Goal: Information Seeking & Learning: Learn about a topic

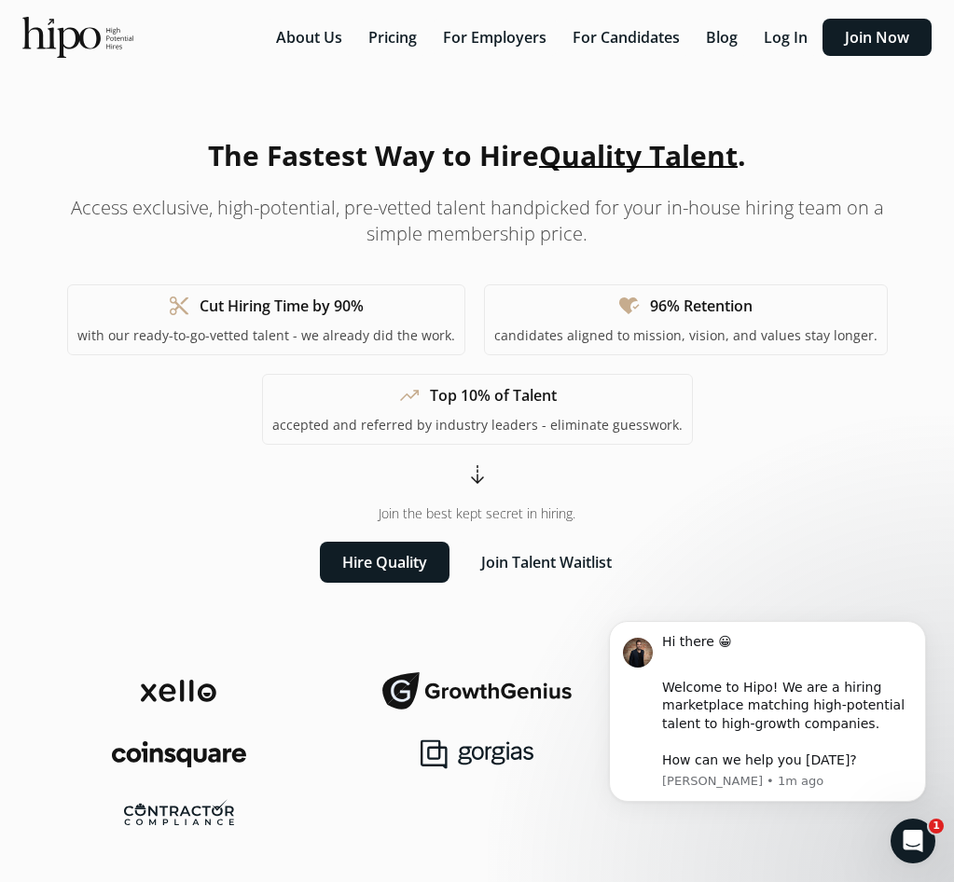
drag, startPoint x: 158, startPoint y: 163, endPoint x: 596, endPoint y: 246, distance: 445.1
click at [596, 246] on div "The Fastest Way to Hire Quality Talent . Access exclusive, high-potential, pre-…" at bounding box center [477, 358] width 864 height 448
copy div "The Fastest Way to Hire Quality Talent . Access exclusive, high-potential, pre-…"
click at [311, 43] on button "About Us" at bounding box center [309, 37] width 89 height 37
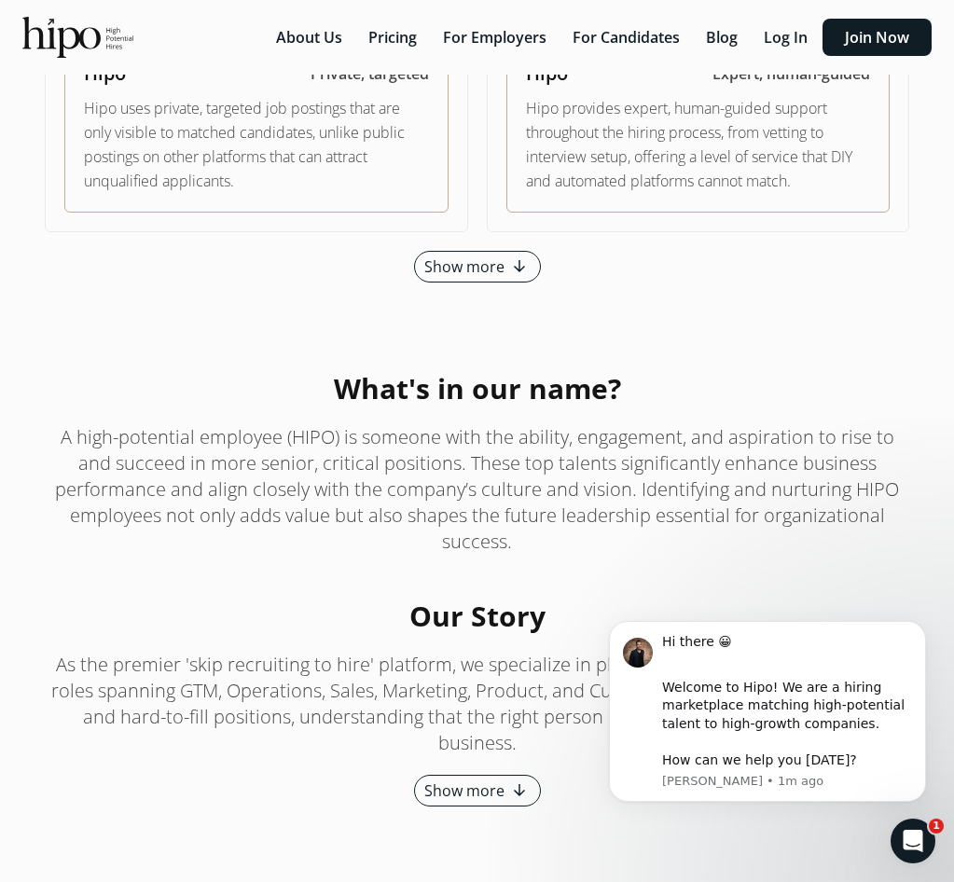
scroll to position [2413, 0]
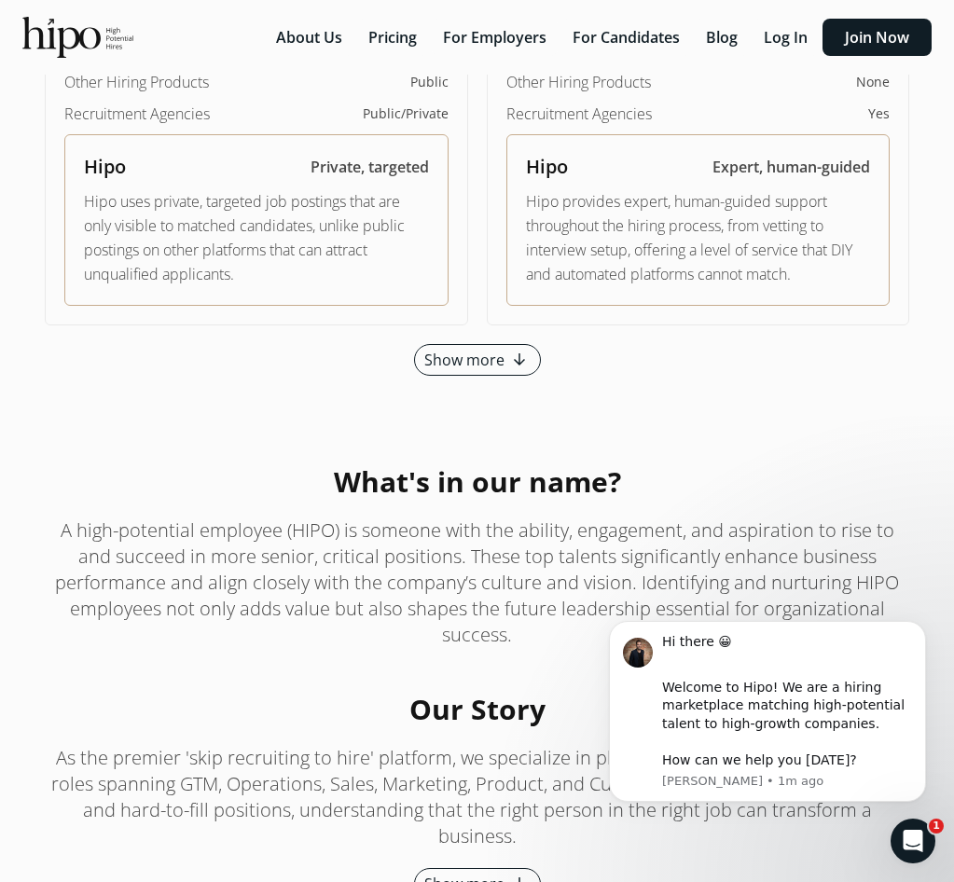
drag, startPoint x: 414, startPoint y: 191, endPoint x: 655, endPoint y: 385, distance: 309.0
click at [655, 465] on div "What's in our name? A high-potential employee (HIPO) is someone with the abilit…" at bounding box center [477, 556] width 864 height 183
copy p "A high-potential employee (HIPO) is someone with the ability, engagement, and a…"
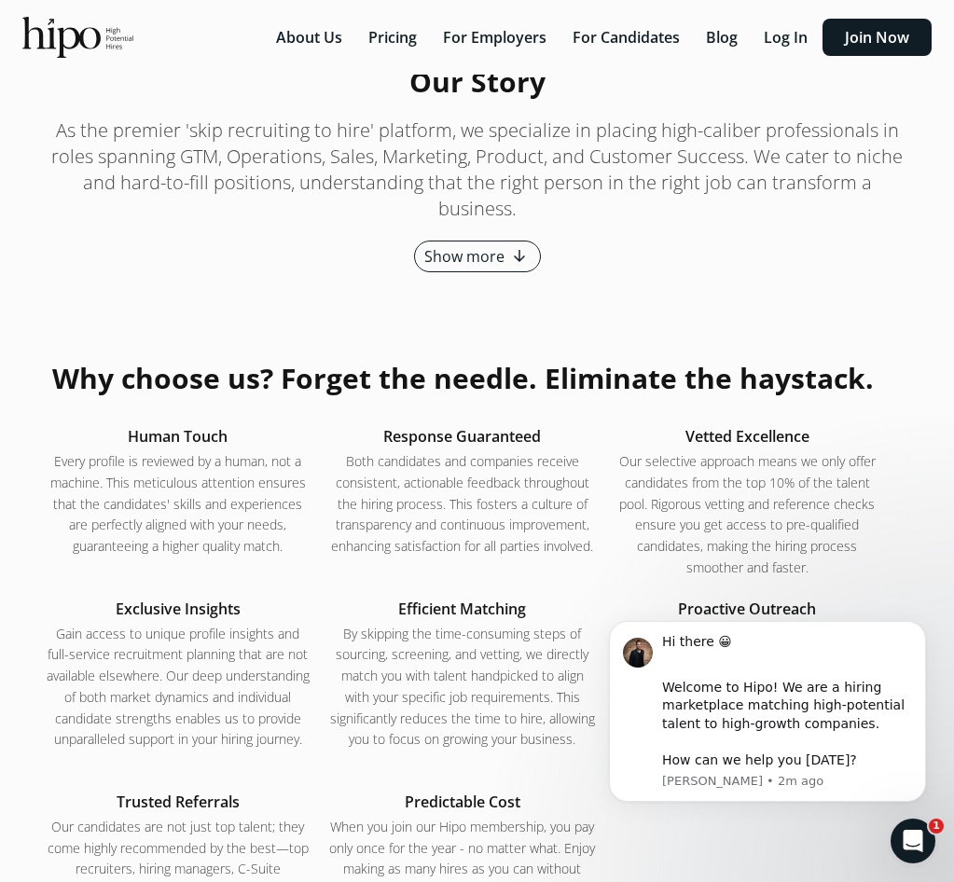
scroll to position [3066, 0]
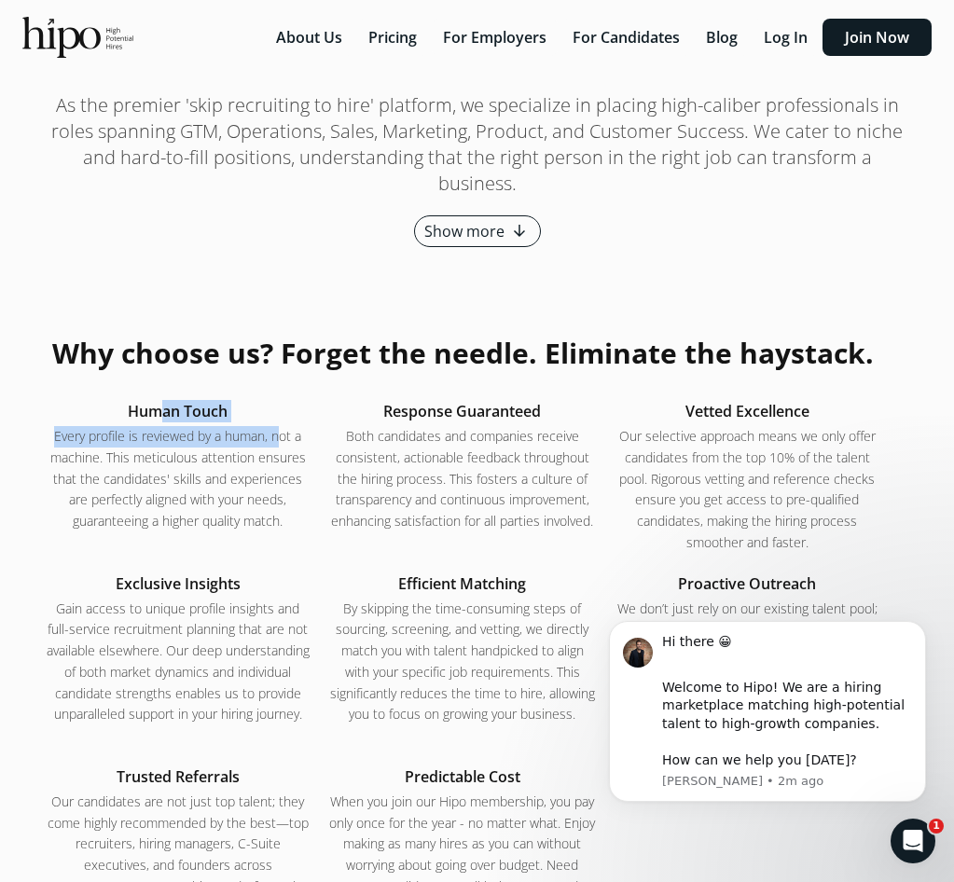
drag, startPoint x: 48, startPoint y: 231, endPoint x: 145, endPoint y: 259, distance: 100.9
click at [145, 400] on div "Human Touch Every profile is reviewed by a human, not a machine. This meticulou…" at bounding box center [178, 477] width 266 height 154
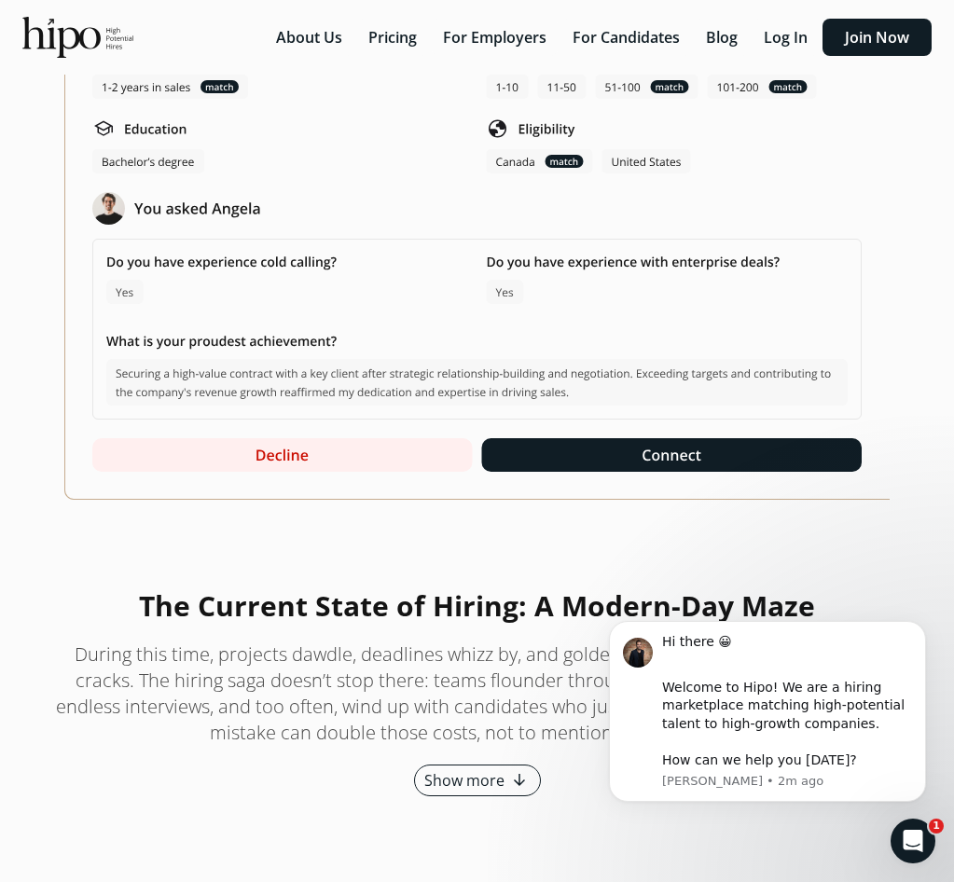
scroll to position [4557, 0]
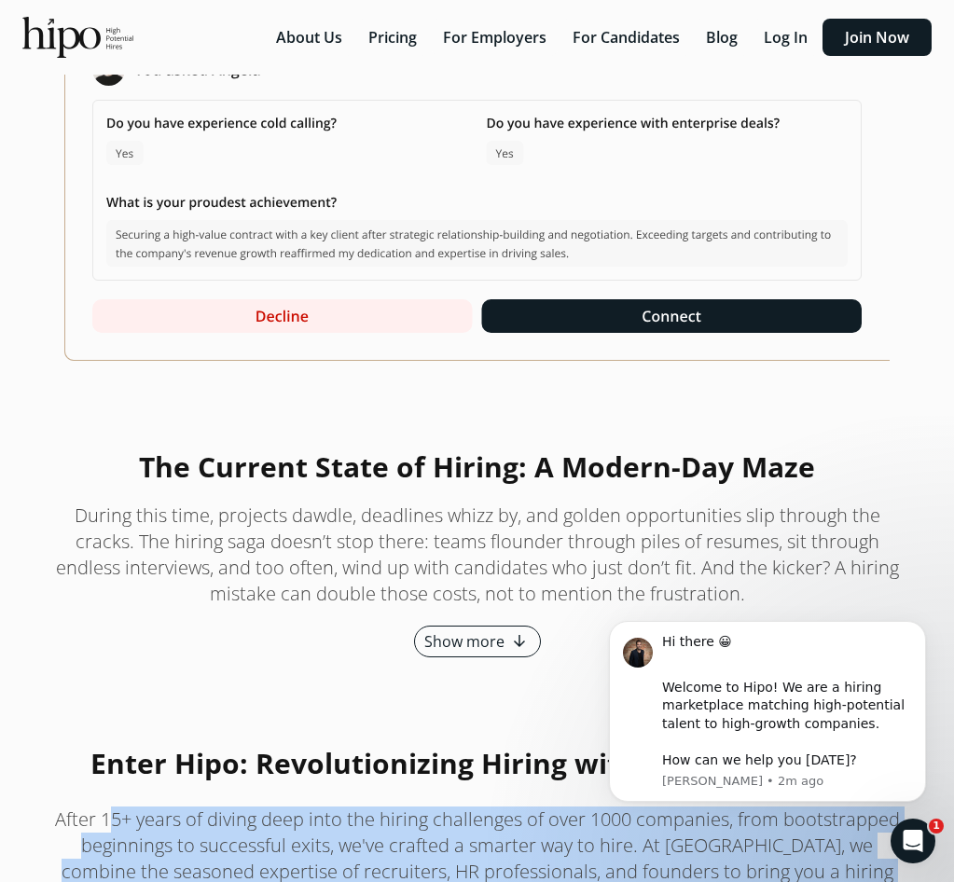
drag, startPoint x: 59, startPoint y: 421, endPoint x: 632, endPoint y: 512, distance: 580.5
click at [632, 806] on p "After 15+ years of diving deep into the hiring challenges of over 1000 companie…" at bounding box center [477, 858] width 864 height 104
copy p "After 15+ years of diving deep into the hiring challenges of over 1000 companie…"
